Goal: Task Accomplishment & Management: Complete application form

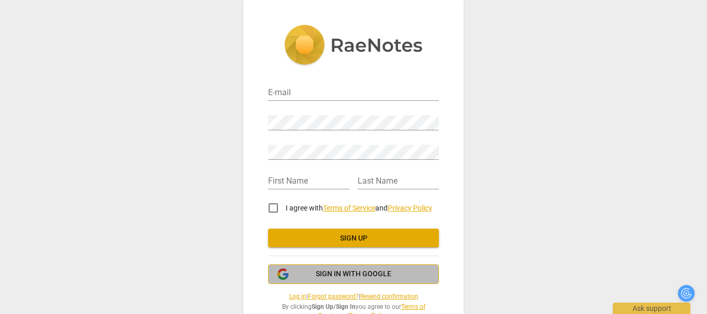
click at [309, 276] on span "Sign in with Google" at bounding box center [353, 274] width 153 height 10
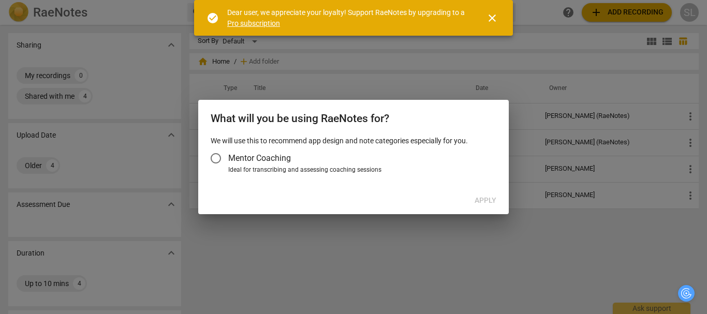
click at [421, 255] on div at bounding box center [353, 157] width 707 height 314
click at [350, 159] on label "Mentor Coaching" at bounding box center [348, 158] width 290 height 25
click at [228, 159] on input "Mentor Coaching" at bounding box center [215, 158] width 25 height 25
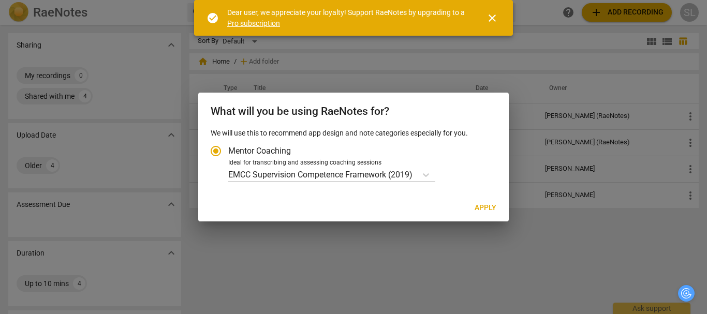
click at [484, 258] on div at bounding box center [353, 157] width 707 height 314
click at [490, 19] on span "close" at bounding box center [492, 18] width 12 height 12
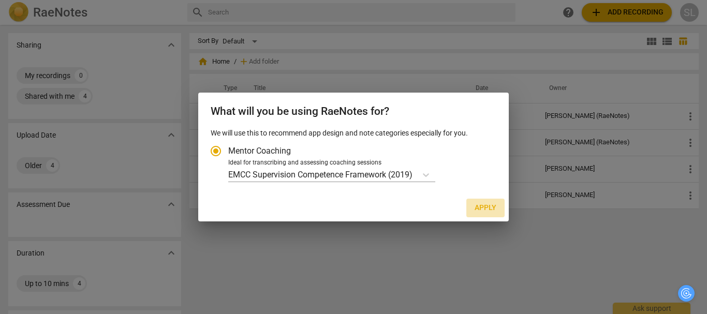
click at [491, 203] on span "Apply" at bounding box center [486, 208] width 22 height 10
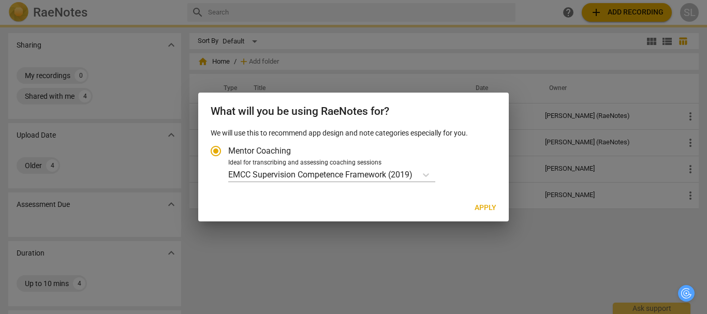
radio input "false"
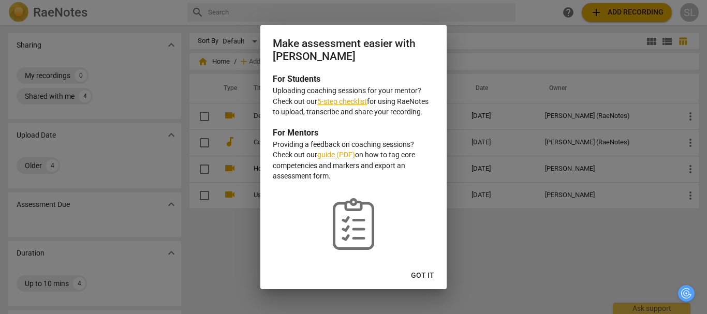
click at [424, 266] on div "Make assessment easier with RaeNotes For Students Uploading coaching sessions f…" at bounding box center [353, 157] width 186 height 264
click at [418, 275] on span "Got it" at bounding box center [422, 276] width 23 height 10
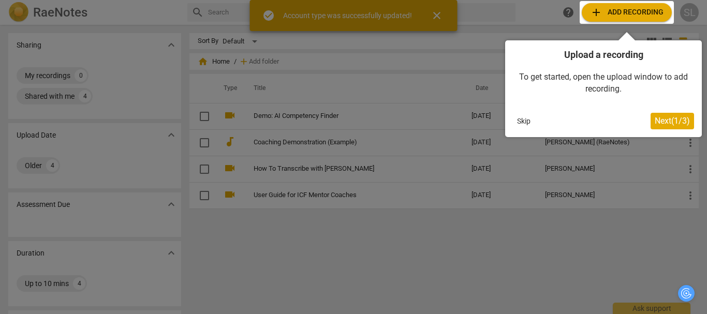
click at [667, 120] on span "Next ( 1 / 3 )" at bounding box center [672, 121] width 35 height 10
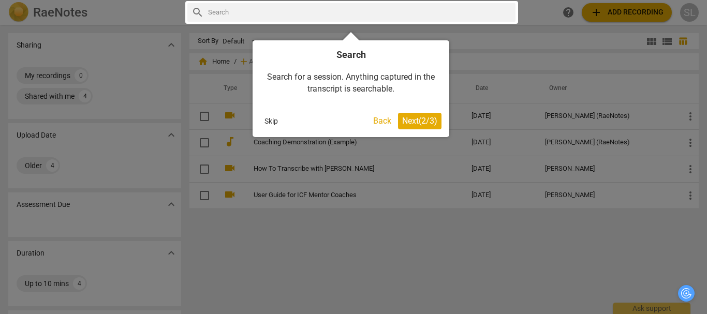
click at [393, 220] on div at bounding box center [353, 157] width 707 height 314
click at [418, 126] on button "Next ( 2 / 3 )" at bounding box center [419, 121] width 43 height 17
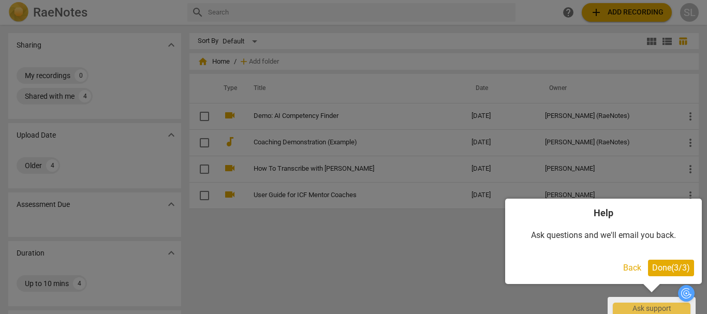
click at [436, 232] on div at bounding box center [353, 157] width 707 height 314
click at [677, 269] on span "Done ( 3 / 3 )" at bounding box center [671, 268] width 38 height 10
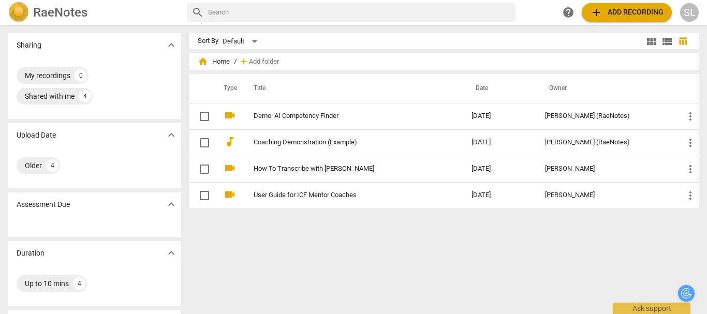
click at [687, 11] on div "SL" at bounding box center [689, 12] width 19 height 19
